Goal: Transaction & Acquisition: Purchase product/service

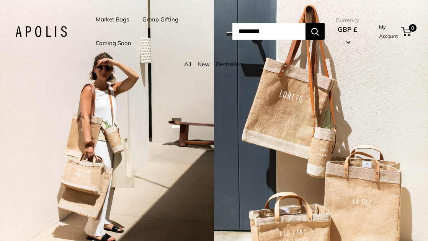
click at [371, 93] on div "2 / 5" at bounding box center [321, 120] width 214 height 241
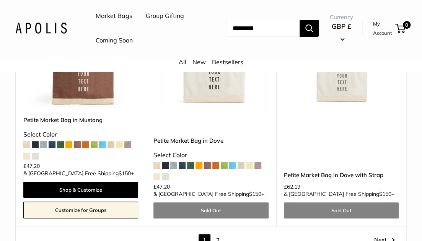
scroll to position [3940, 0]
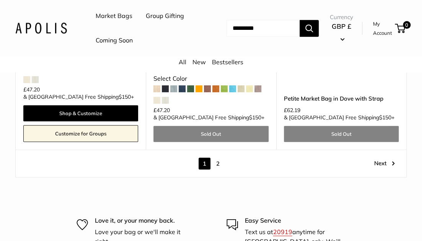
click at [171, 14] on link "Group Gifting" at bounding box center [165, 15] width 38 height 11
